Goal: Task Accomplishment & Management: Manage account settings

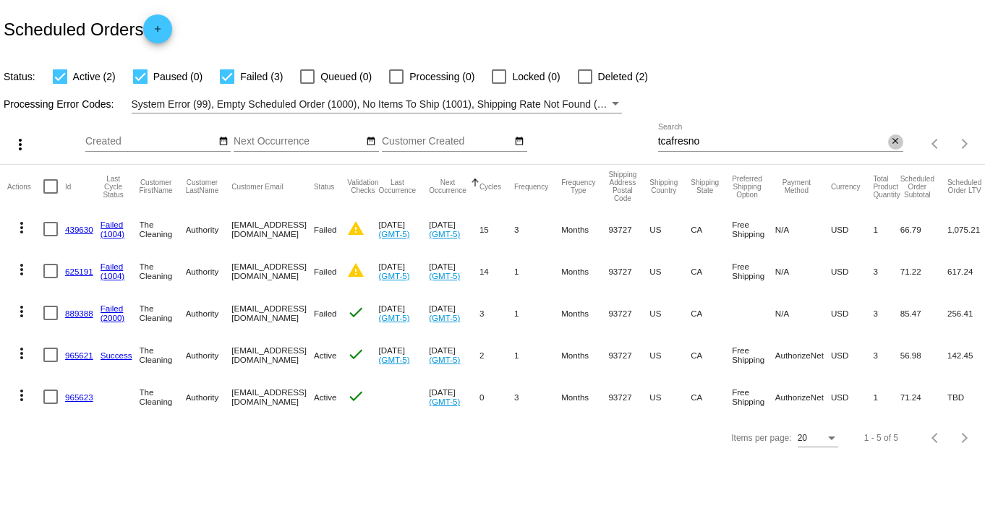
click at [902, 138] on button "close" at bounding box center [895, 142] width 15 height 15
click at [890, 142] on app-dashboard-scheduled-orders "Scheduled Orders add Status: Active (2) Paused (0) Failed (3) Queued (0) Proces…" at bounding box center [492, 229] width 985 height 458
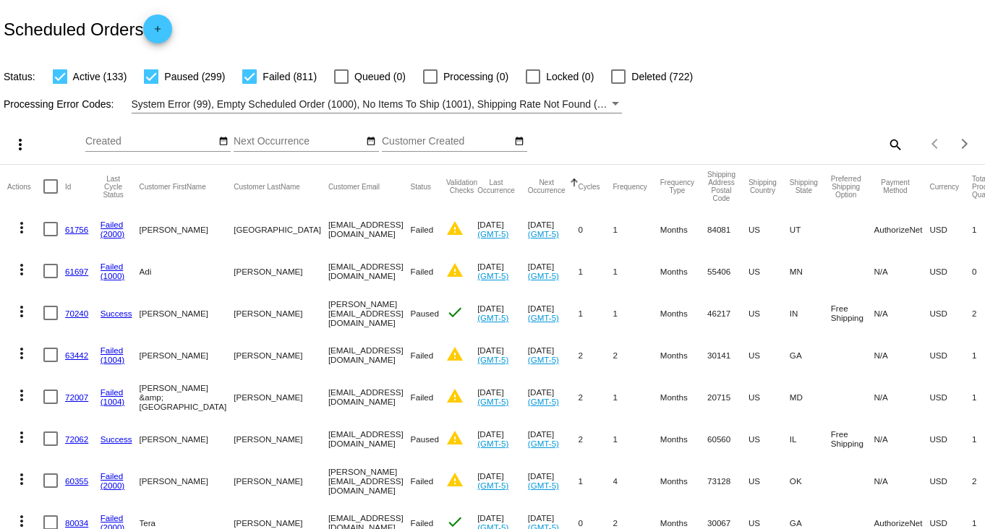
click at [886, 142] on mat-icon "search" at bounding box center [894, 144] width 17 height 22
click at [844, 140] on input "Search" at bounding box center [780, 142] width 245 height 12
type input "[PERSON_NAME]"
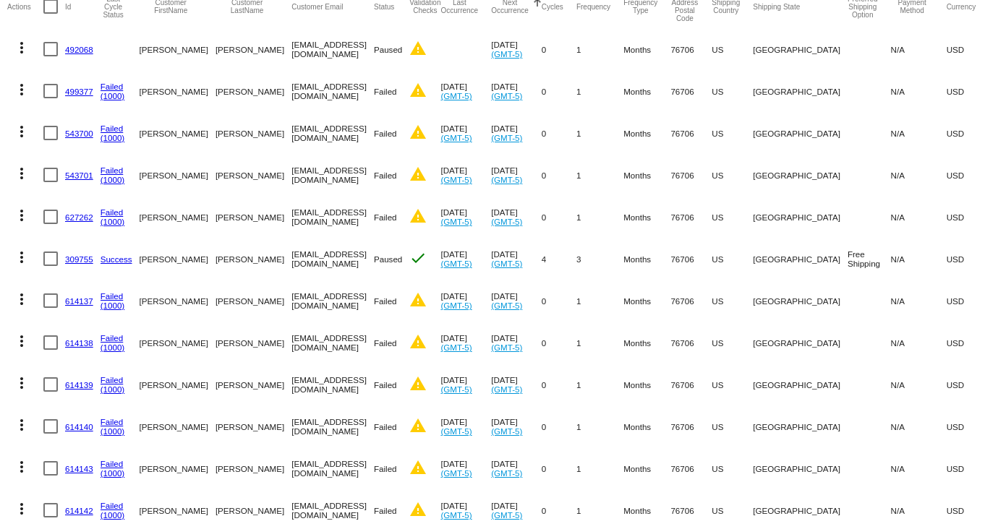
scroll to position [488, 0]
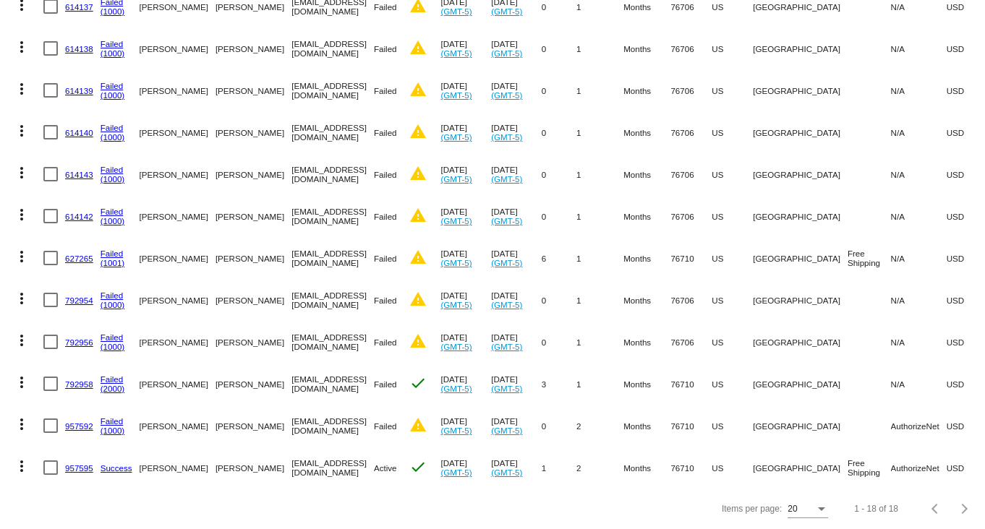
click at [88, 464] on link "957595" at bounding box center [79, 468] width 28 height 9
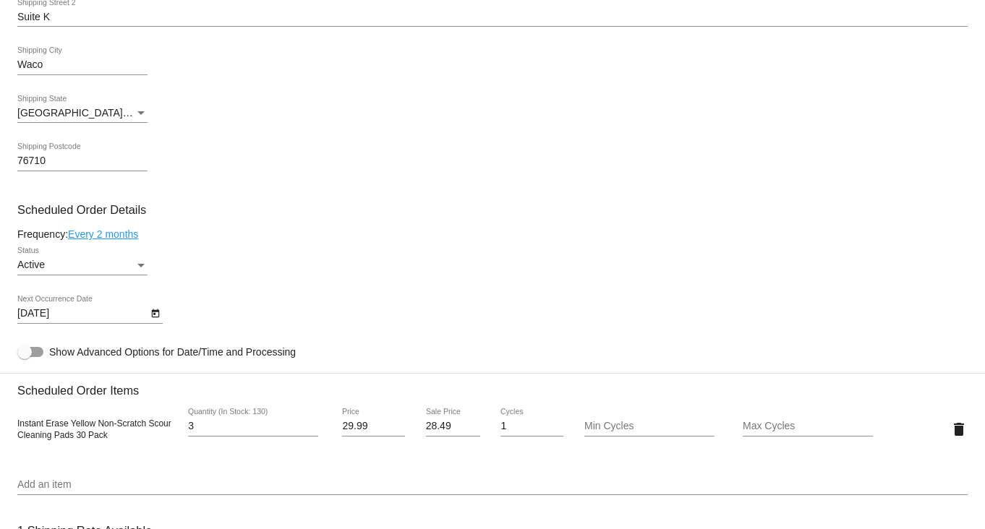
scroll to position [632, 0]
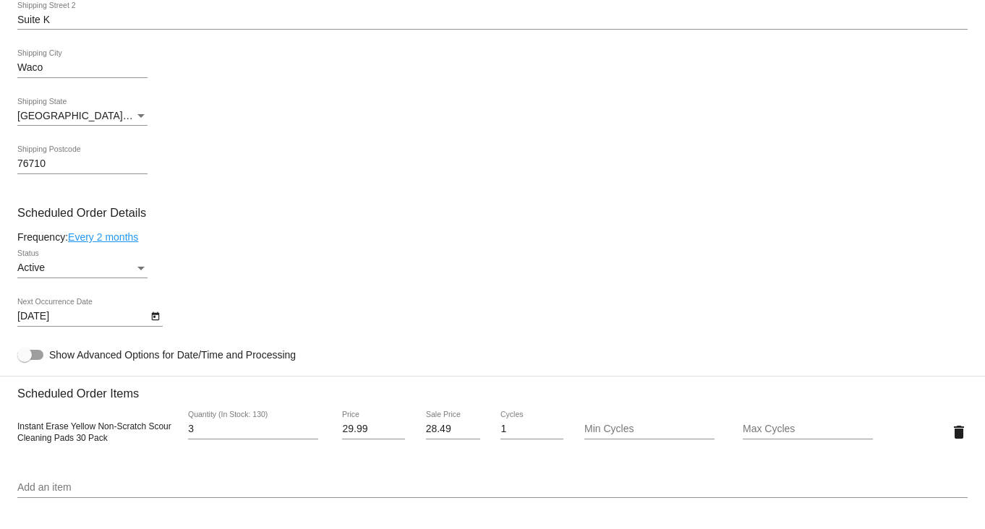
click at [151, 320] on icon "Open calendar" at bounding box center [155, 316] width 10 height 17
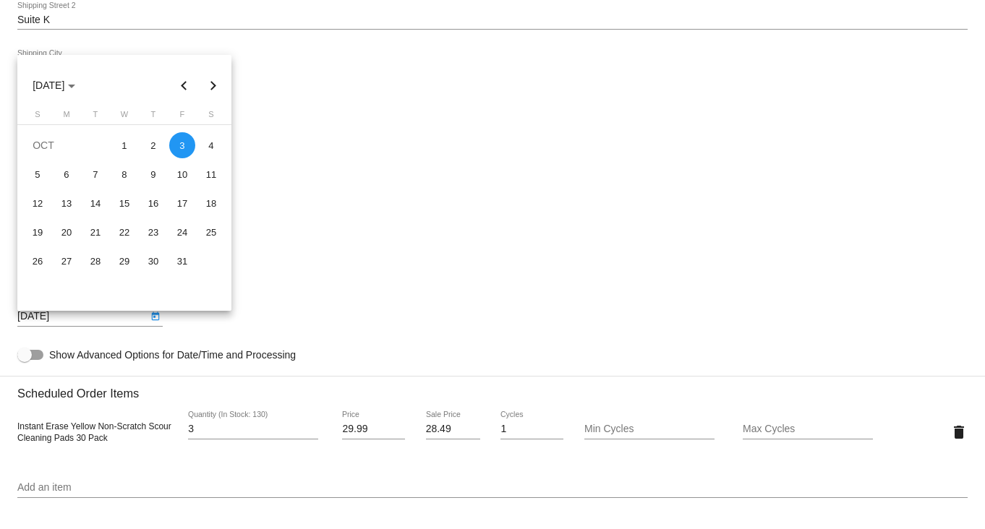
click at [272, 101] on div at bounding box center [492, 264] width 985 height 529
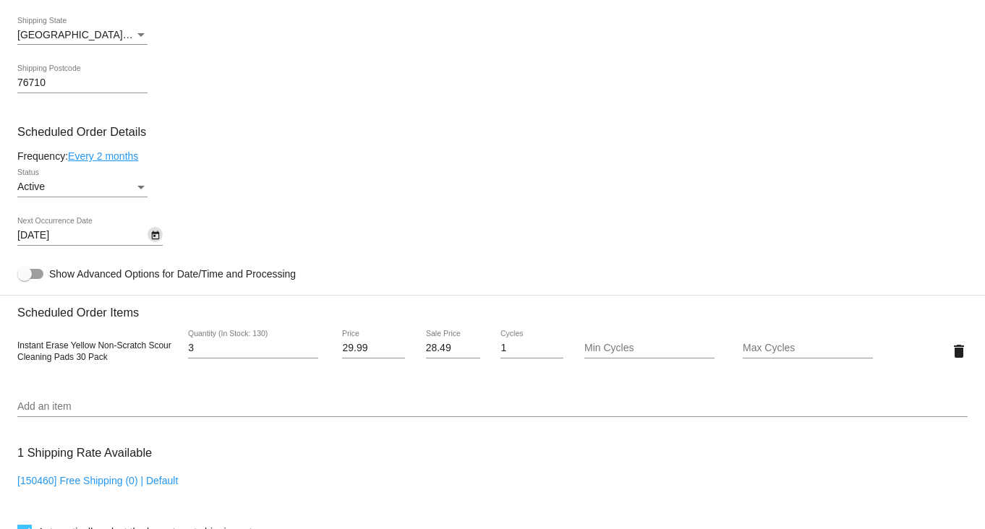
scroll to position [814, 0]
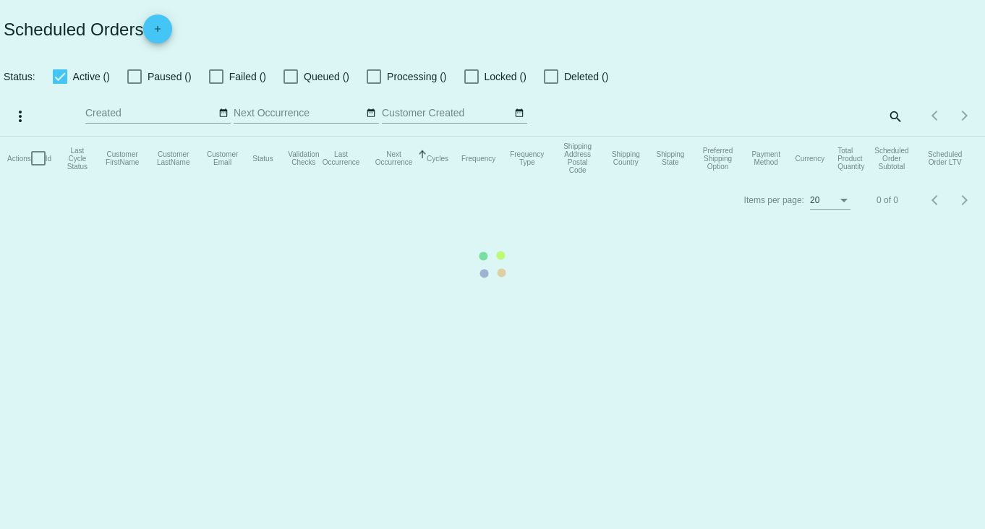
checkbox input "true"
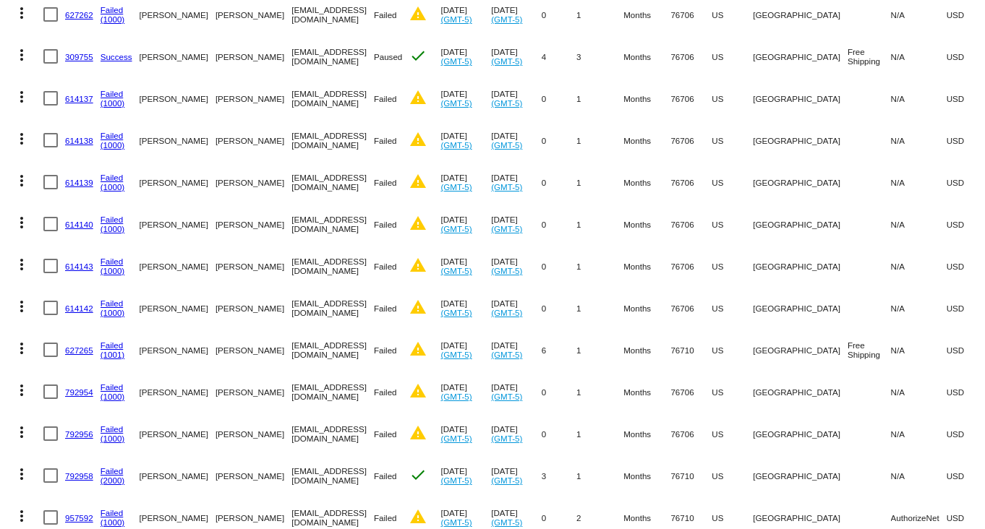
scroll to position [488, 0]
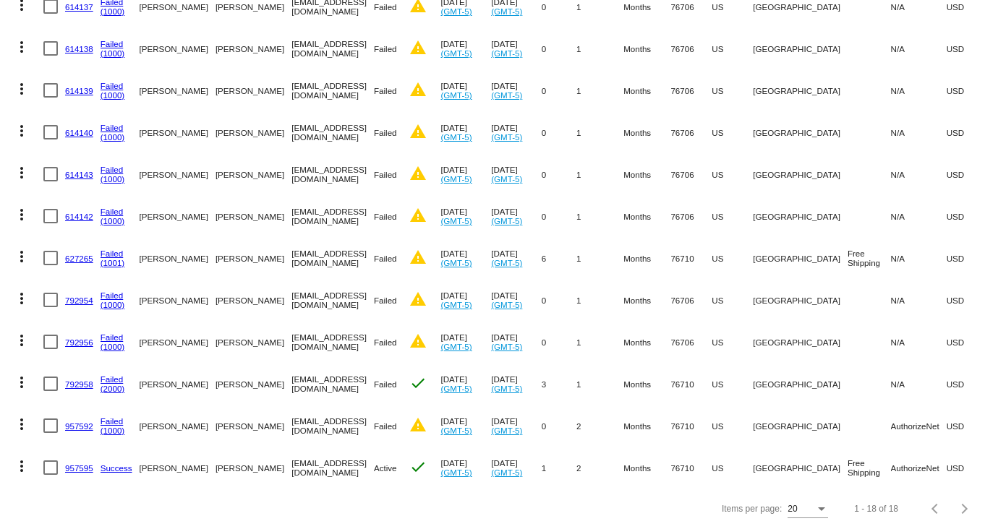
click at [73, 422] on link "957592" at bounding box center [79, 426] width 28 height 9
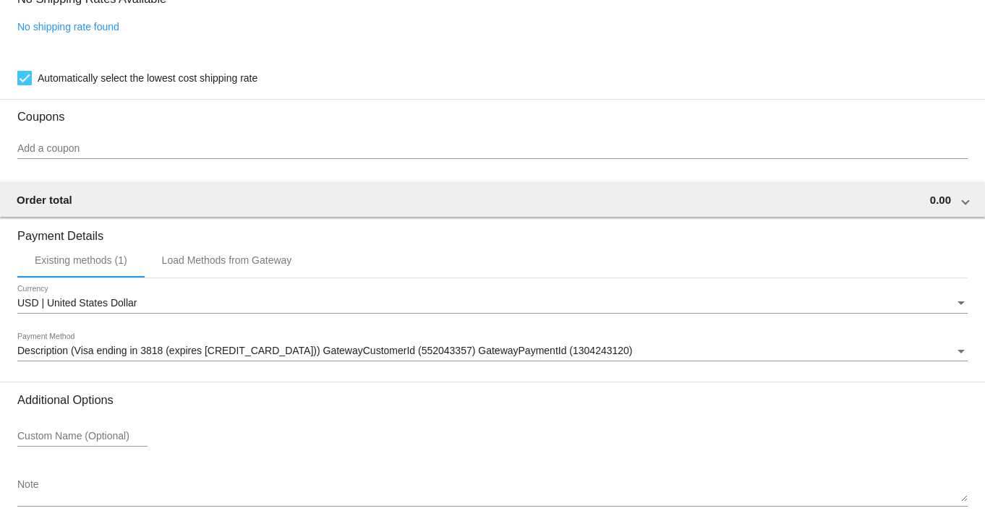
scroll to position [1074, 0]
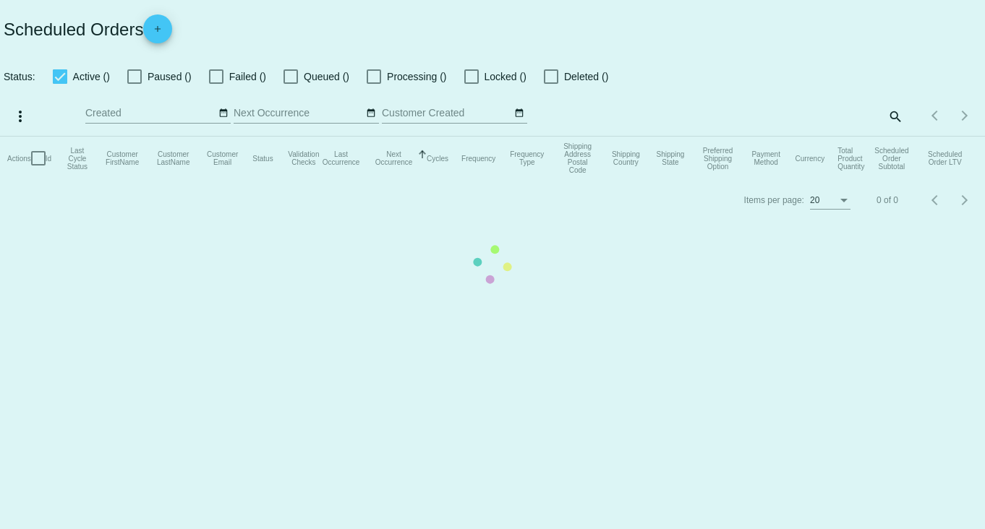
checkbox input "true"
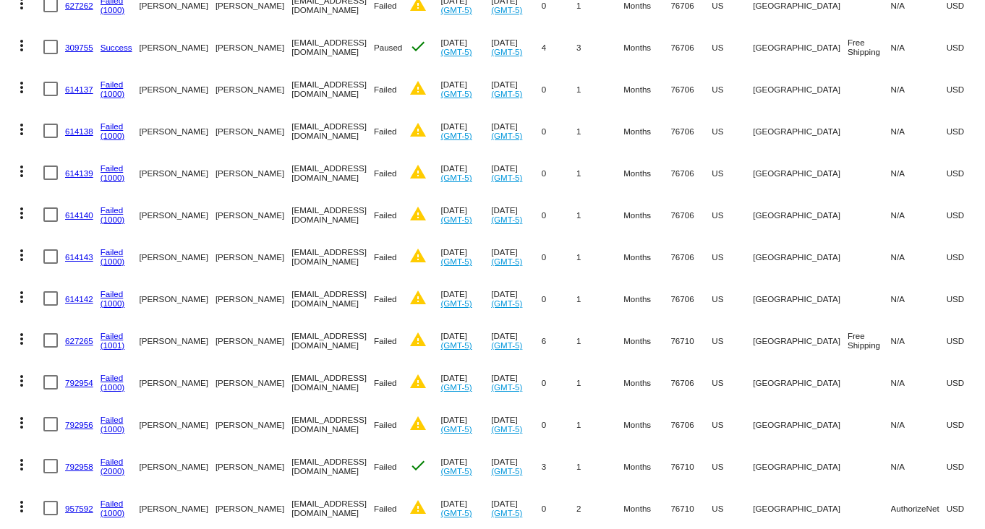
scroll to position [452, 0]
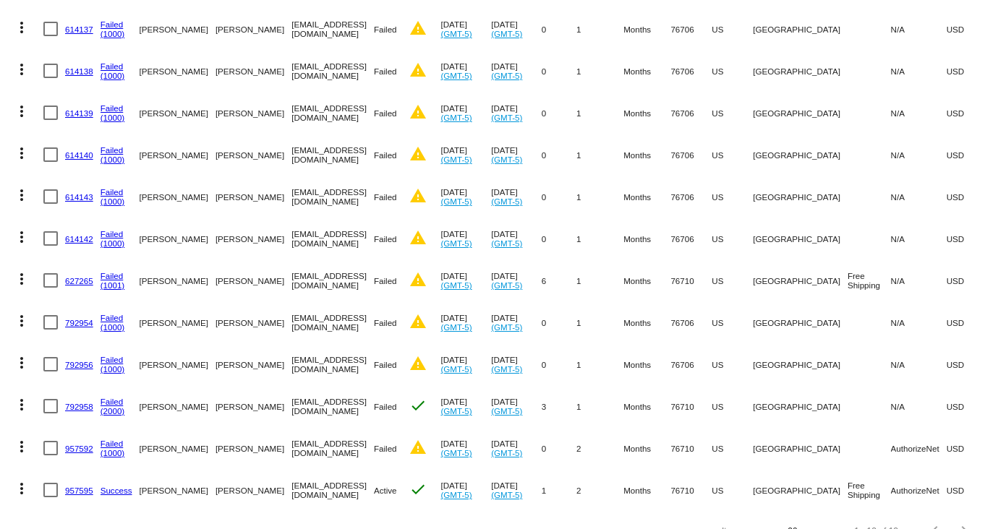
click at [81, 404] on link "792958" at bounding box center [79, 406] width 28 height 9
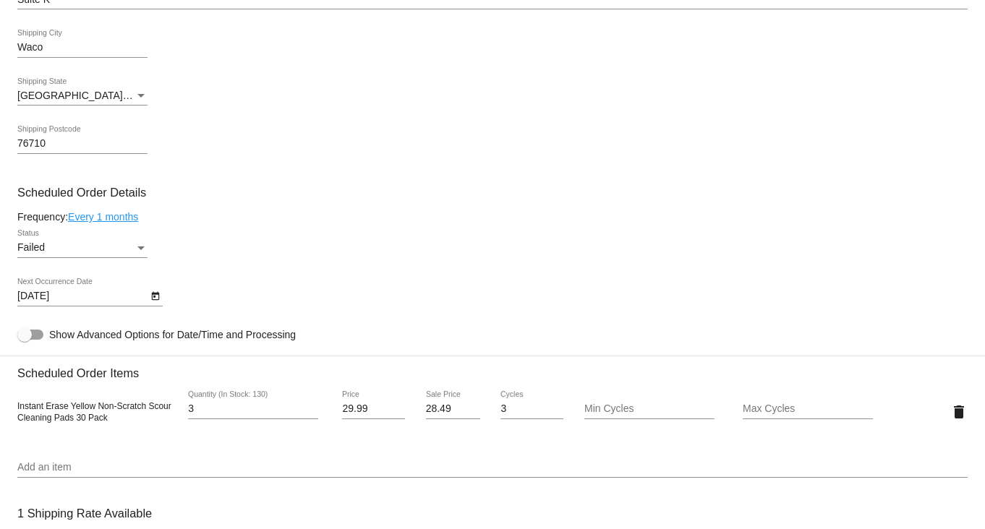
scroll to position [722, 0]
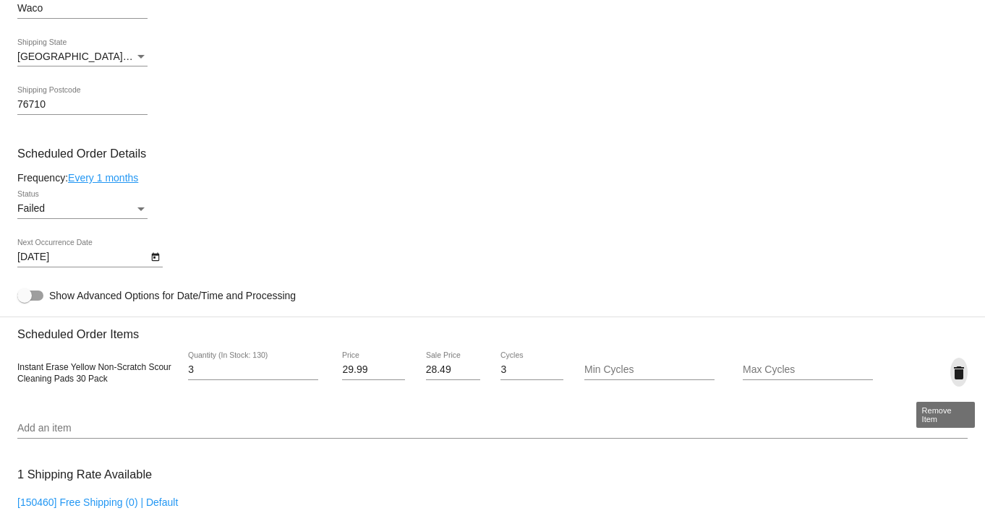
click at [950, 381] on mat-icon "delete" at bounding box center [958, 372] width 17 height 17
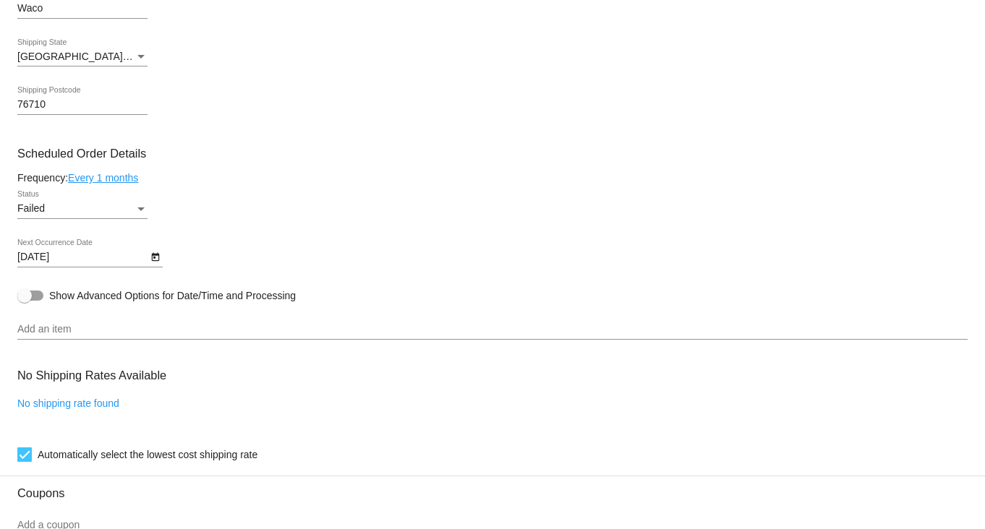
click at [115, 327] on div "Add an item" at bounding box center [492, 326] width 950 height 28
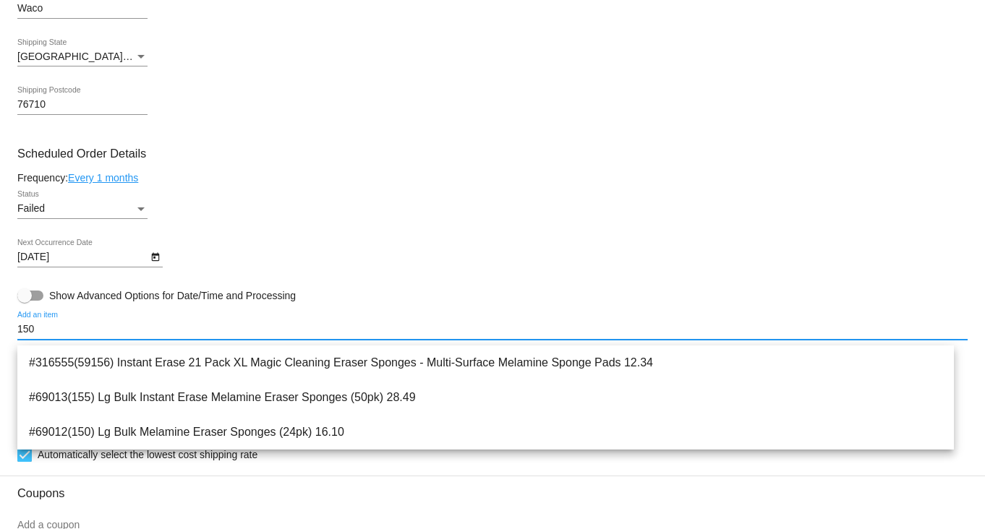
scroll to position [0, 0]
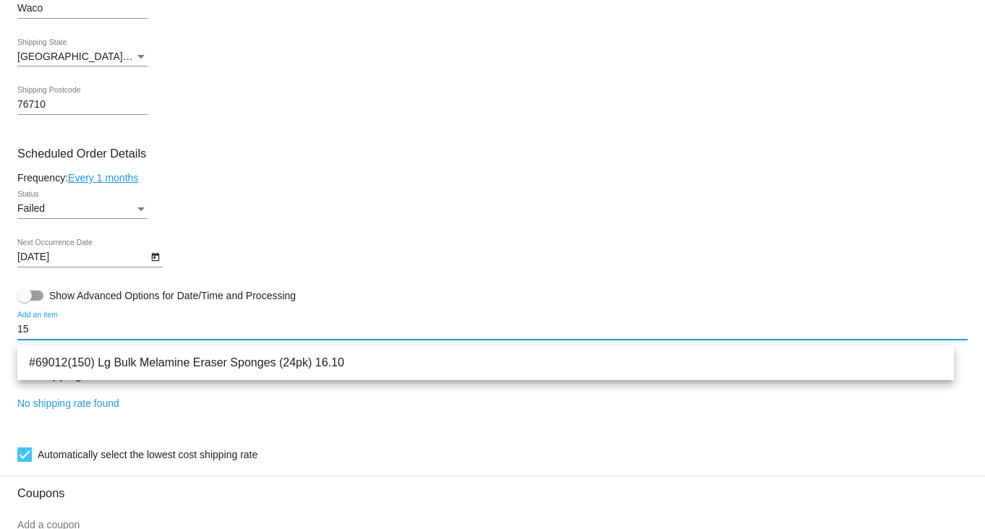
type input "1"
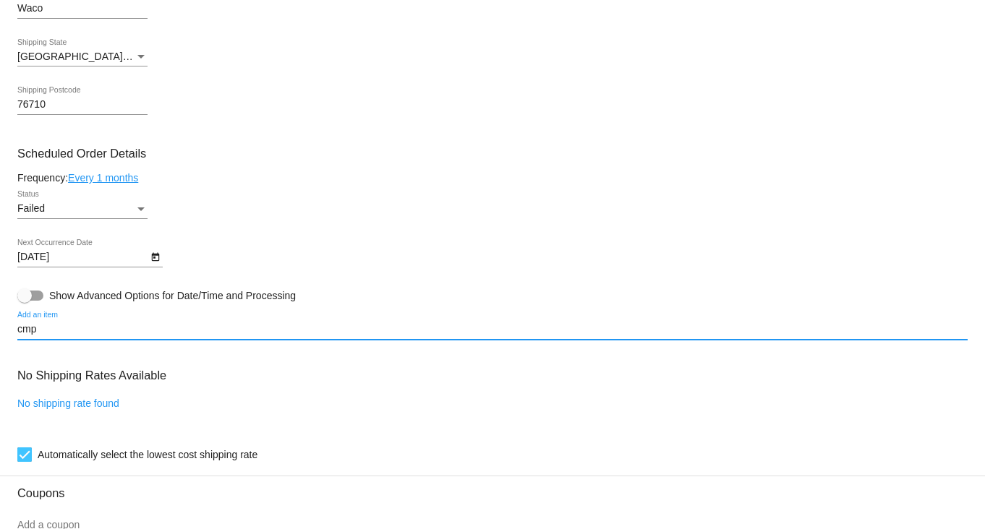
type input "cmp"
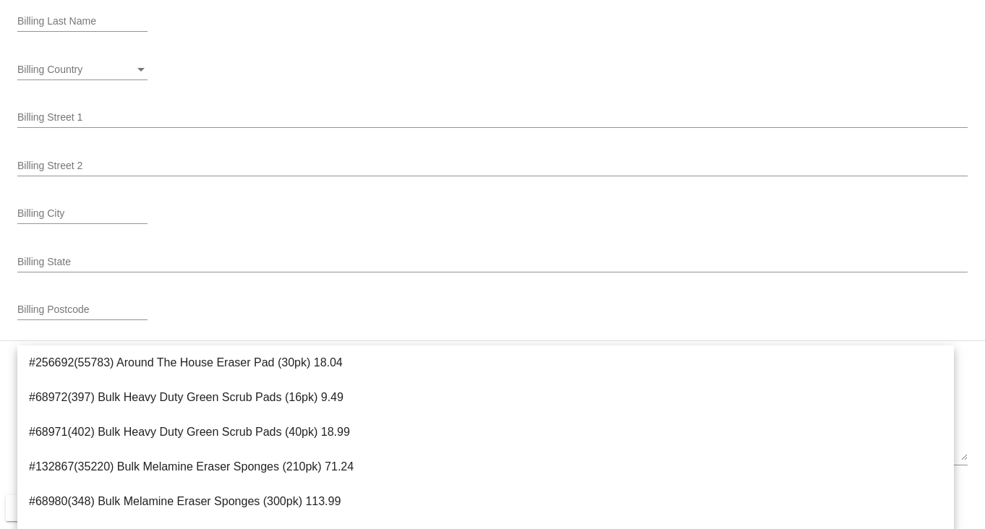
scroll to position [1254, 0]
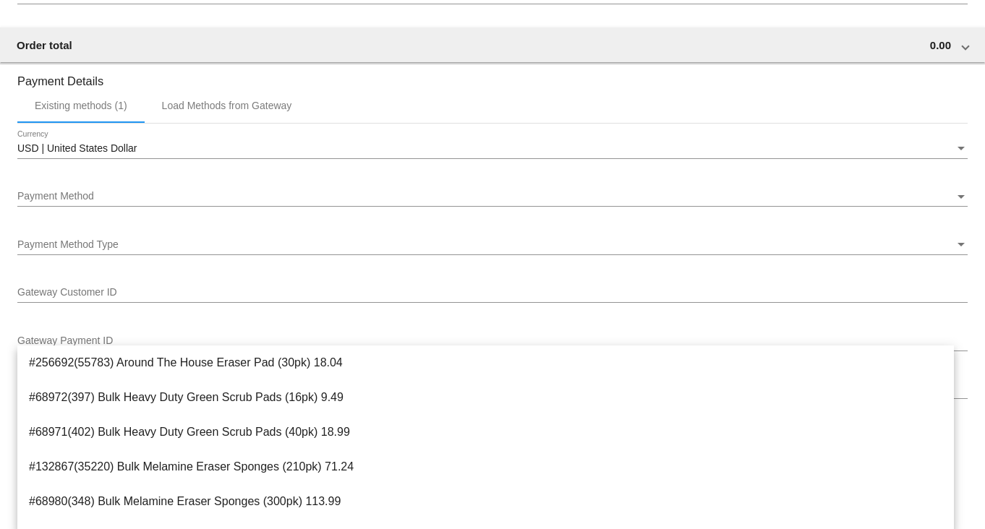
click at [965, 370] on mat-card "Customer 489478: [PERSON_NAME] [EMAIL_ADDRESS][DOMAIN_NAME] Customer Shipping E…" at bounding box center [492, 46] width 985 height 1924
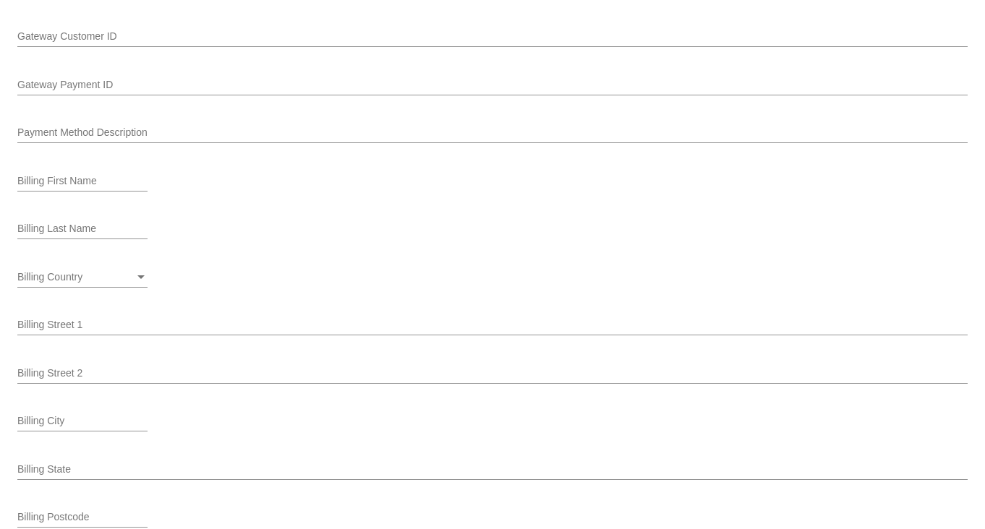
scroll to position [1474, 0]
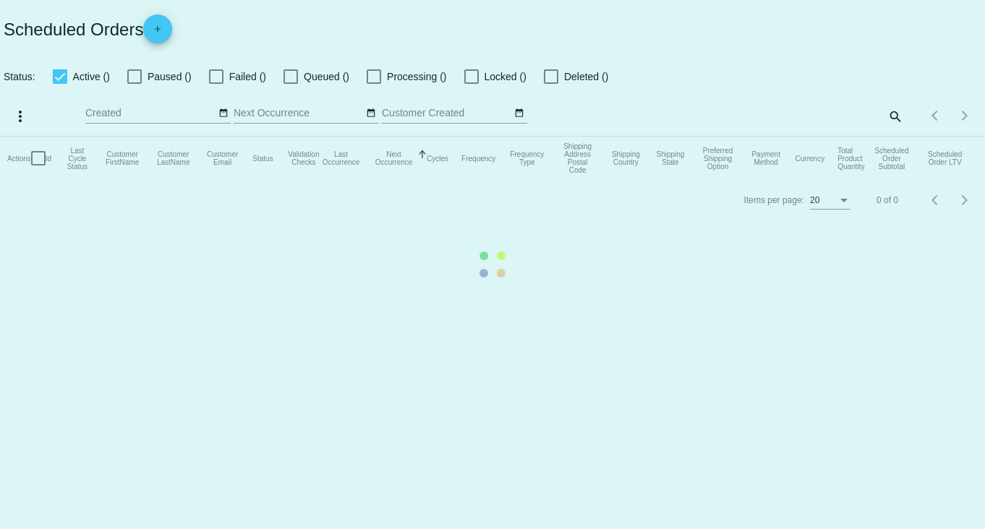
checkbox input "true"
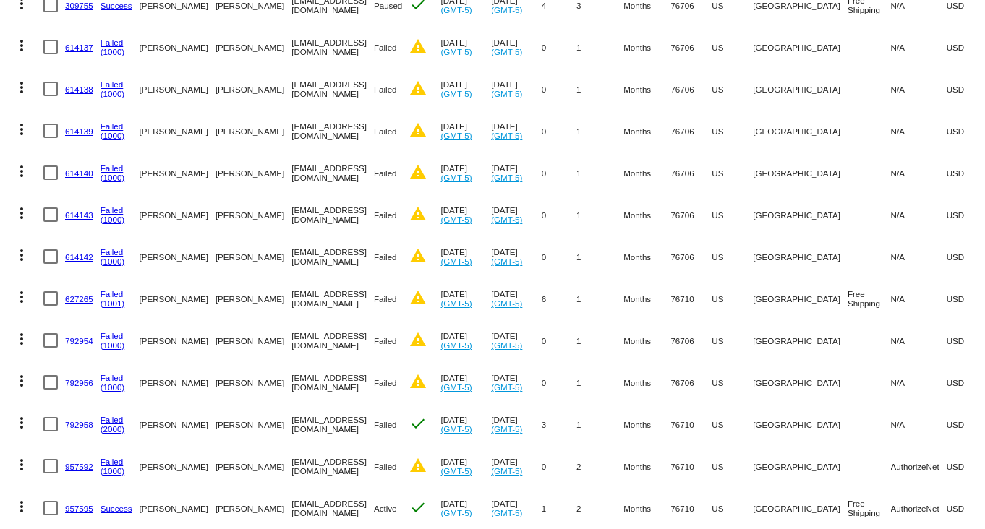
scroll to position [488, 0]
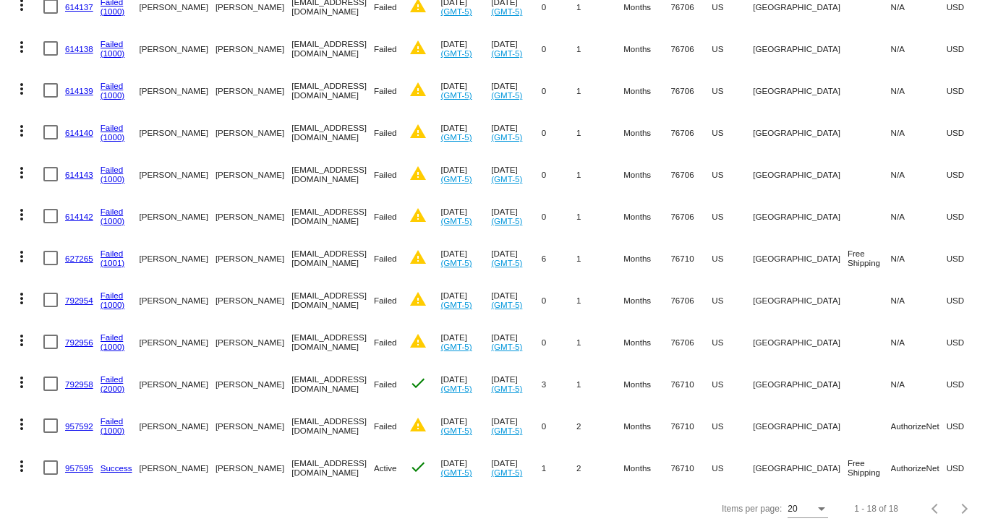
click at [82, 422] on link "957592" at bounding box center [79, 426] width 28 height 9
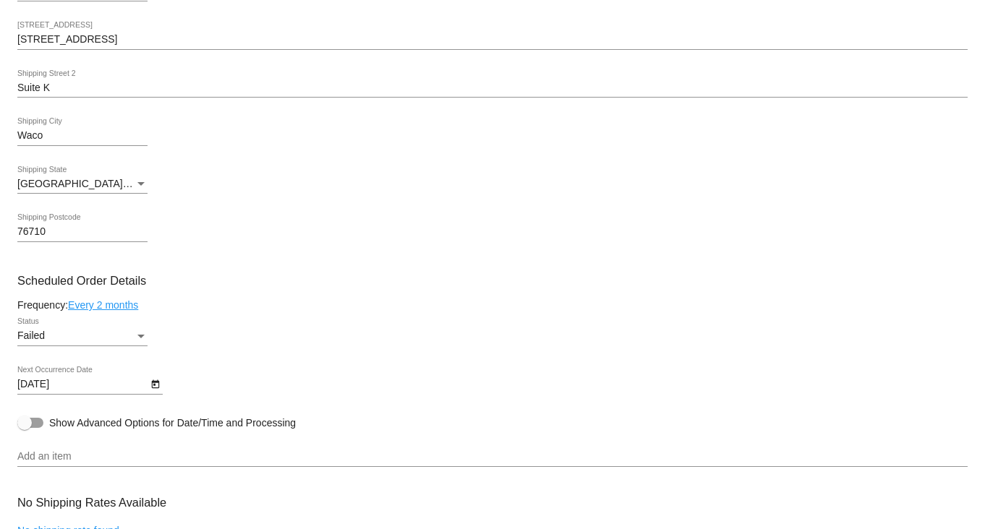
scroll to position [712, 0]
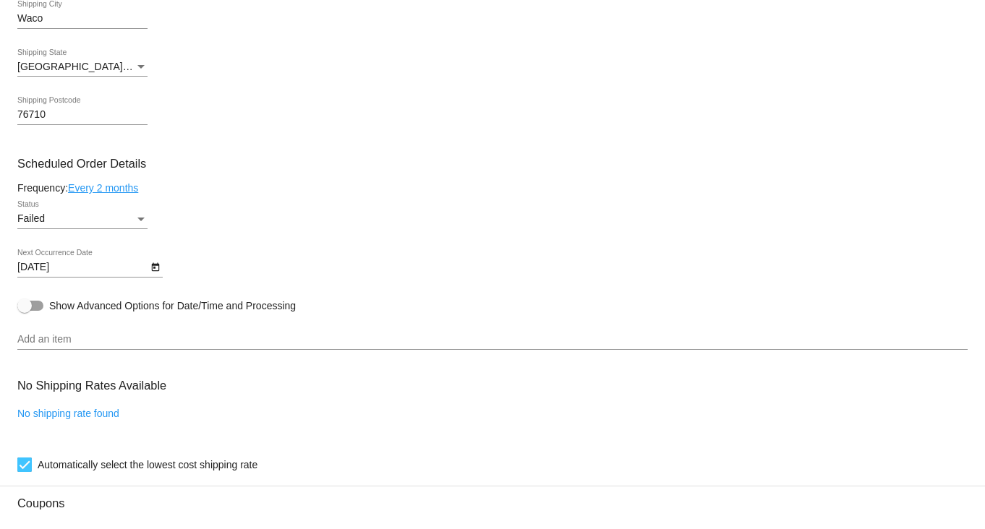
click at [136, 340] on input "Add an item" at bounding box center [492, 340] width 950 height 12
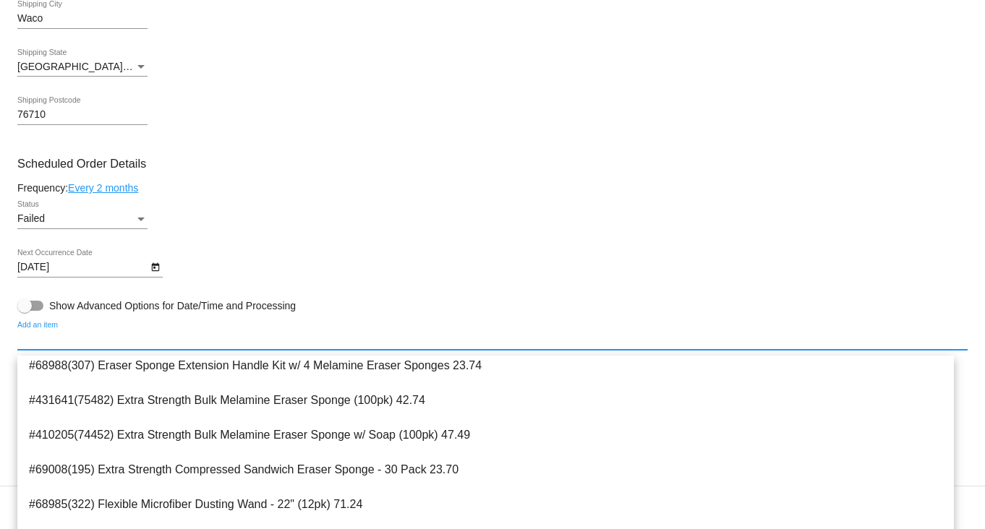
scroll to position [722, 0]
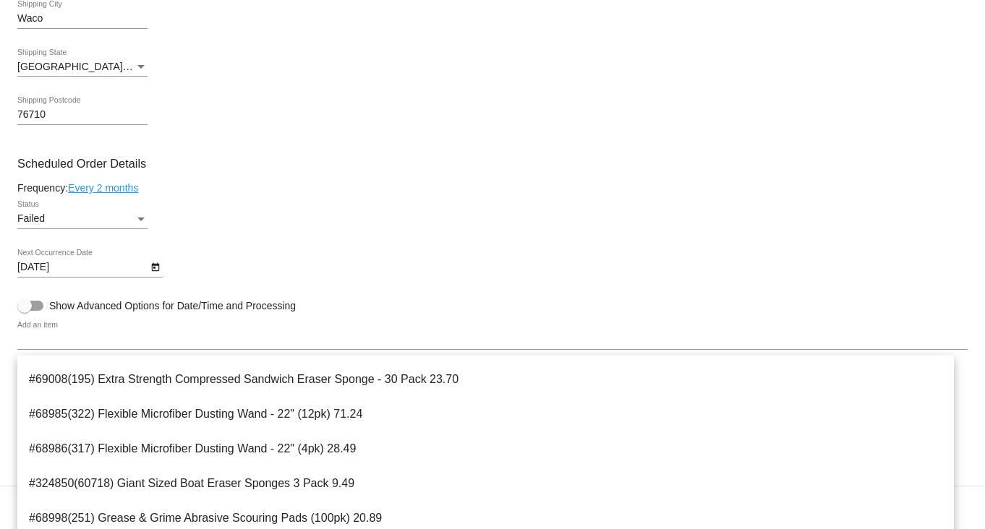
click at [205, 320] on mat-card-content "Customer 489478: [PERSON_NAME] [EMAIL_ADDRESS][DOMAIN_NAME] Customer Shipping E…" at bounding box center [492, 274] width 950 height 1263
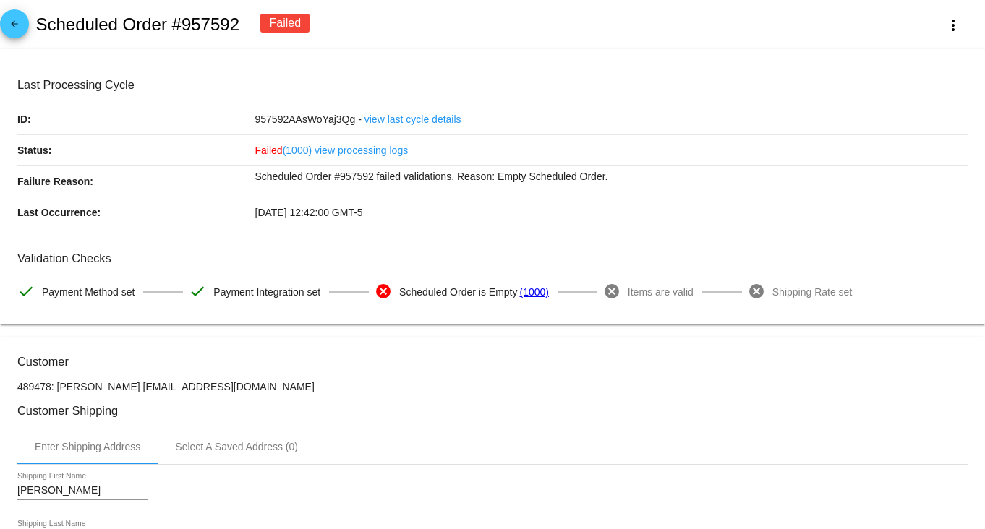
scroll to position [90, 0]
